Goal: Task Accomplishment & Management: Manage account settings

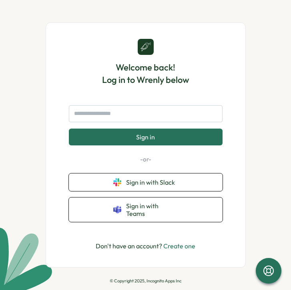
click at [170, 49] on div "Welcome back! Log in to Wrenly below" at bounding box center [145, 62] width 87 height 47
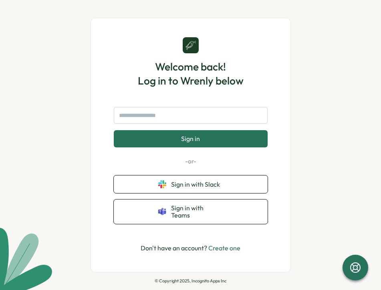
click at [207, 130] on form "Sign in" at bounding box center [191, 127] width 154 height 40
click at [212, 112] on input "text" at bounding box center [191, 115] width 154 height 17
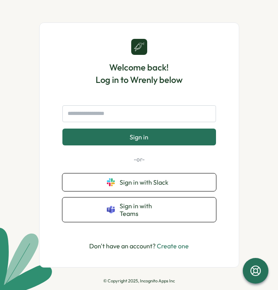
click at [169, 79] on h1 "Welcome back! Log in to Wrenly below" at bounding box center [139, 73] width 87 height 25
